Goal: Navigation & Orientation: Find specific page/section

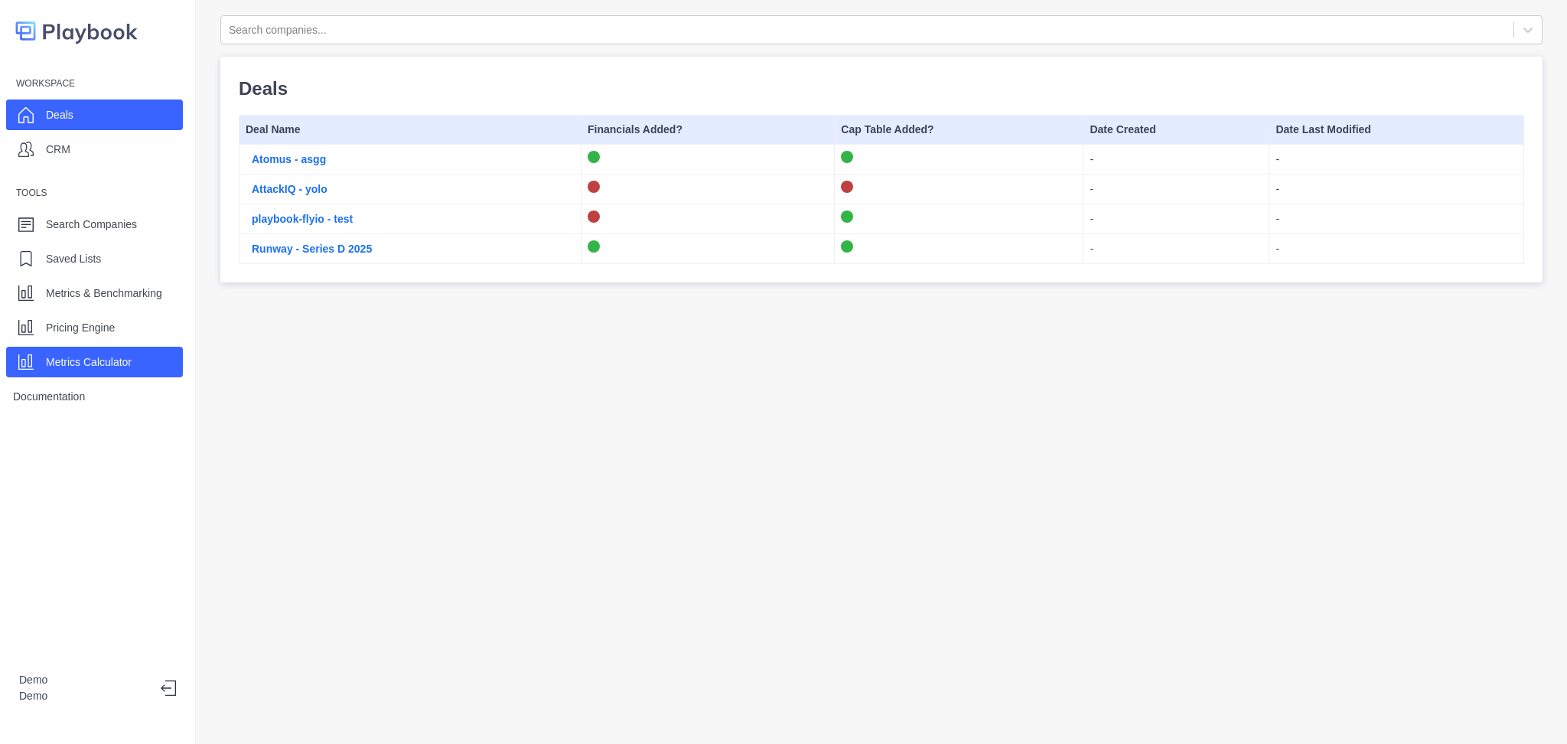
click at [66, 348] on div "Metrics Calculator" at bounding box center [94, 362] width 177 height 31
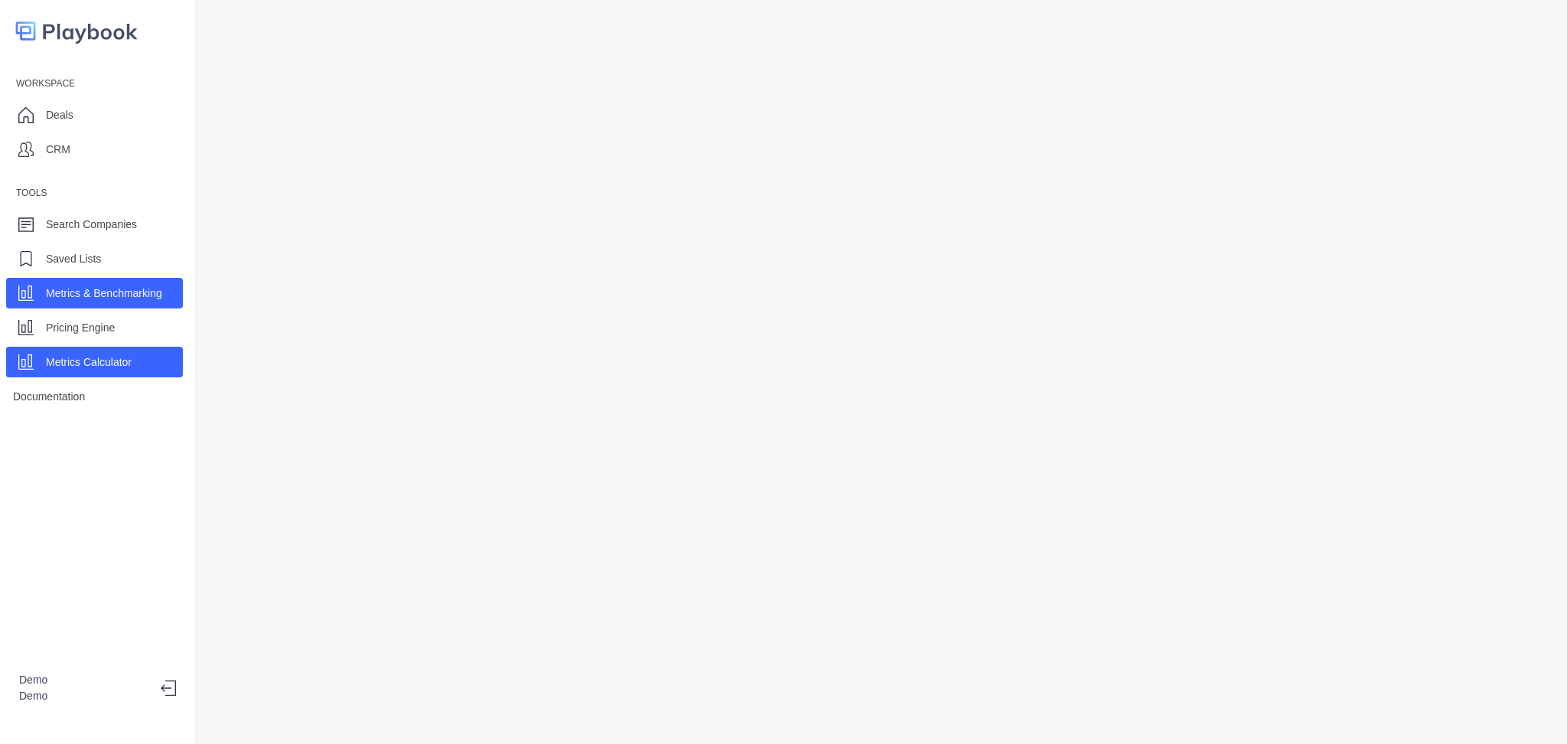
click at [157, 284] on div "Metrics & Benchmarking" at bounding box center [104, 293] width 116 height 23
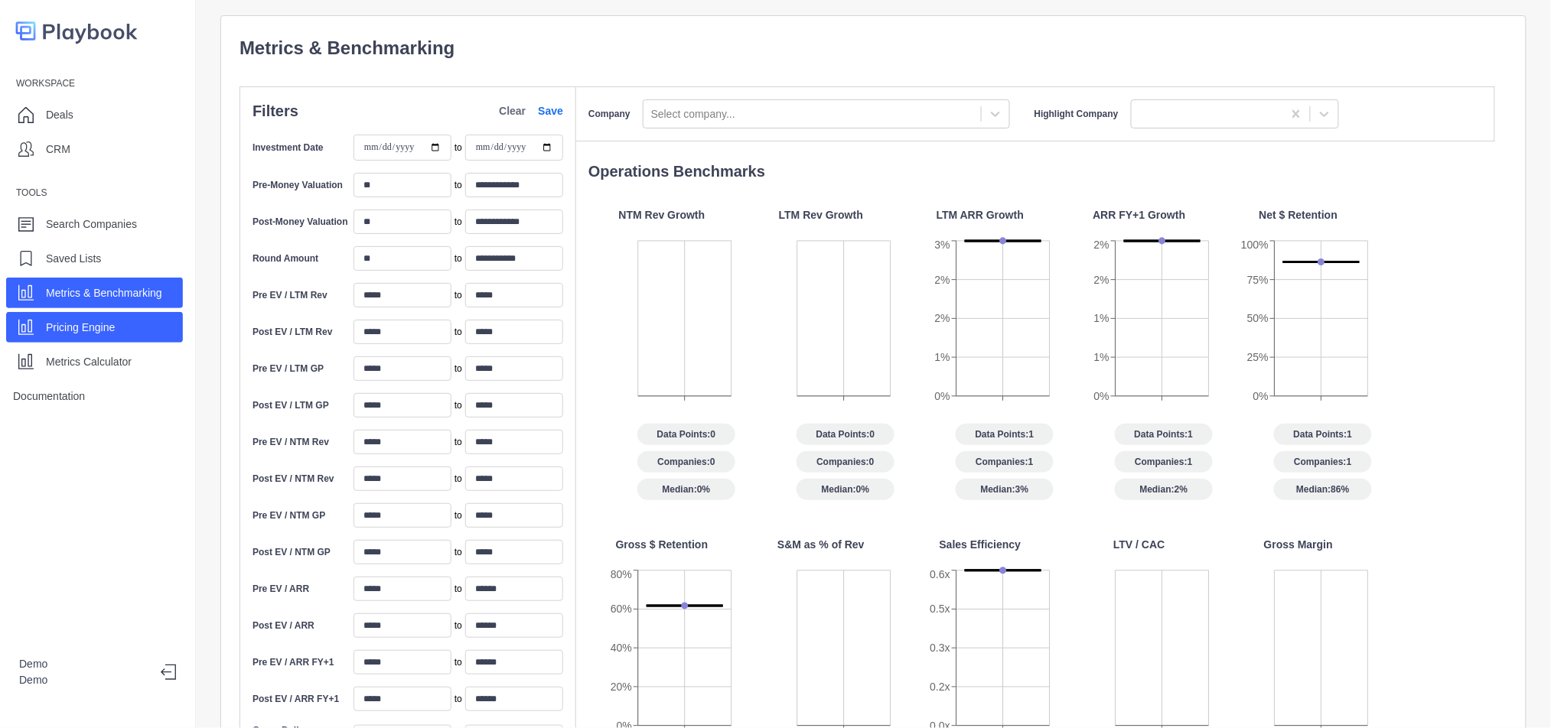
click at [152, 327] on div "Pricing Engine" at bounding box center [94, 327] width 177 height 31
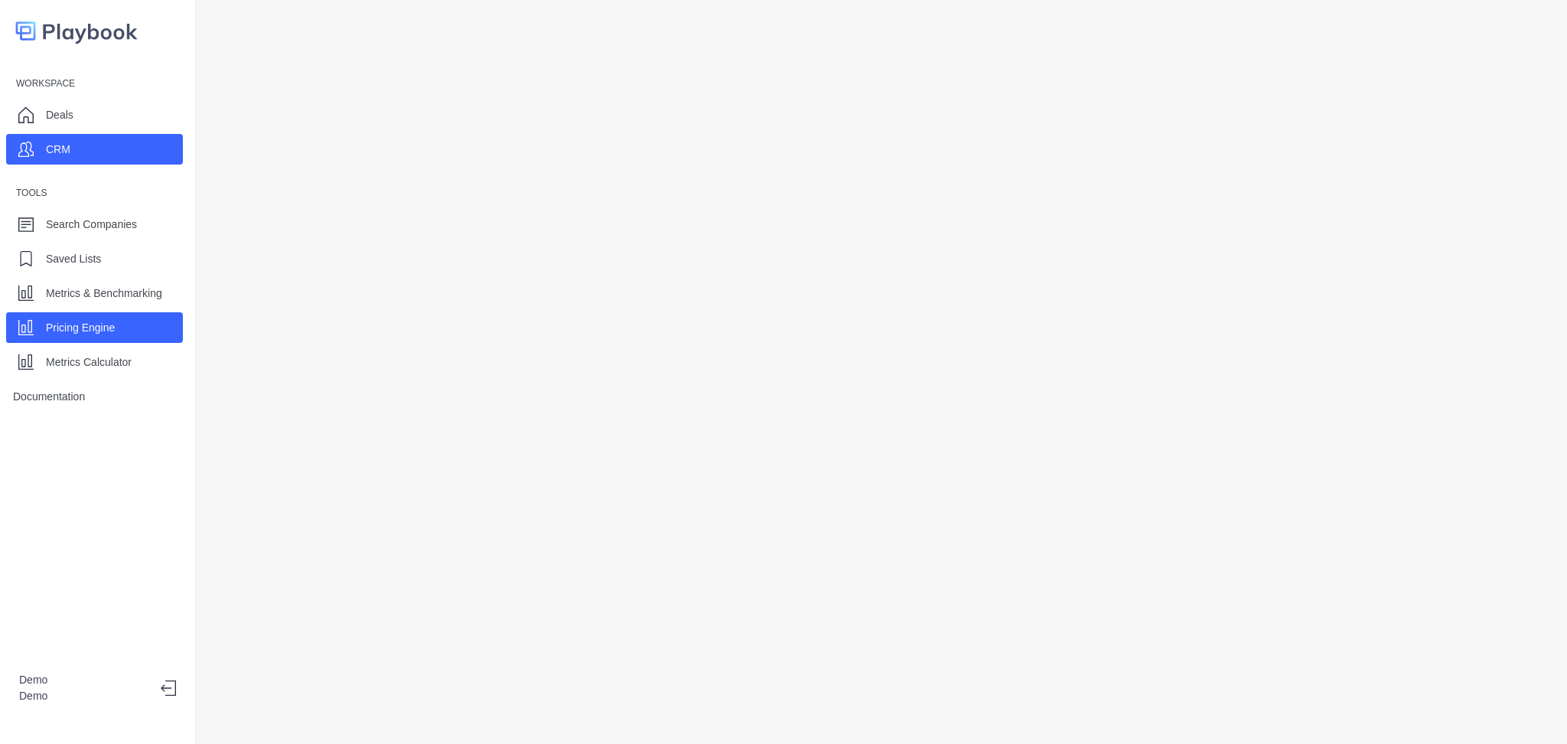
click at [90, 151] on div "CRM" at bounding box center [94, 149] width 177 height 31
